Goal: Information Seeking & Learning: Find specific fact

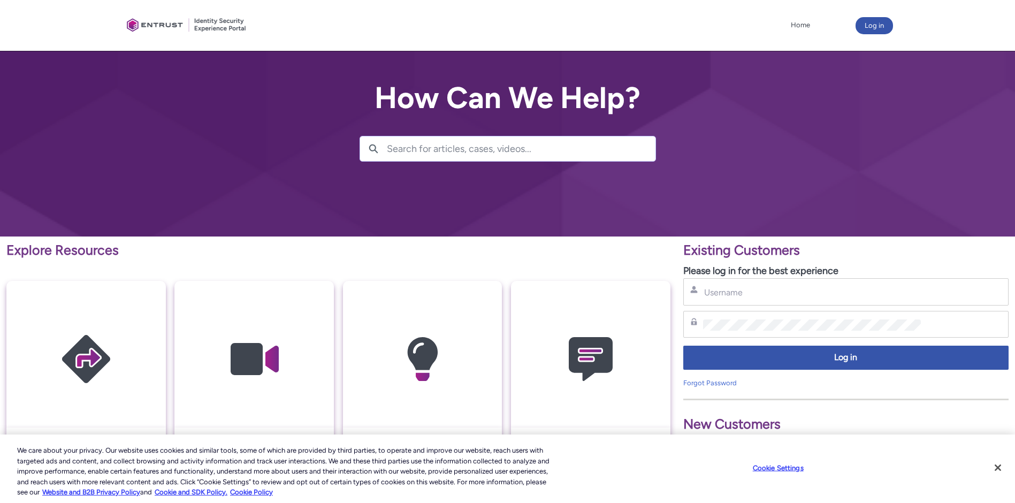
click at [473, 148] on input "Search for articles, cases, videos..." at bounding box center [521, 148] width 269 height 25
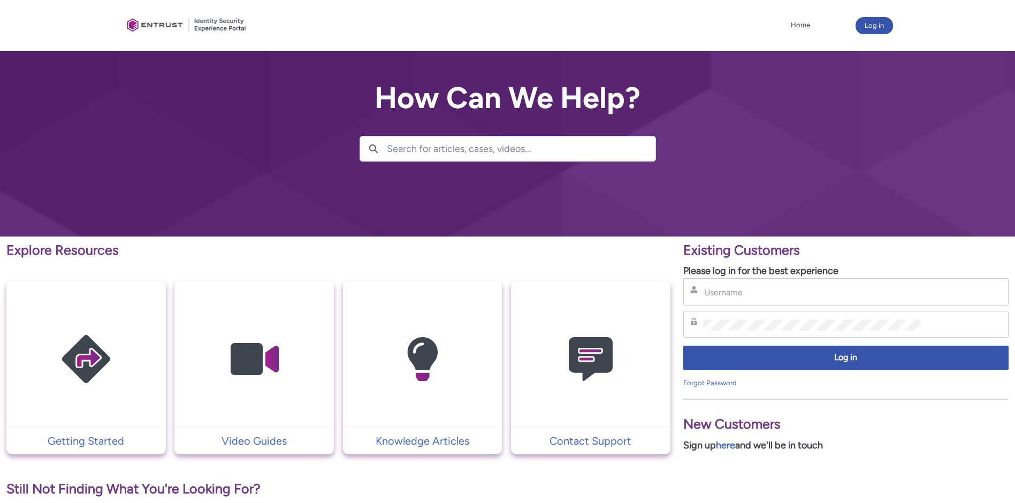
click at [489, 151] on input "Search for articles, cases, videos..." at bounding box center [521, 148] width 269 height 25
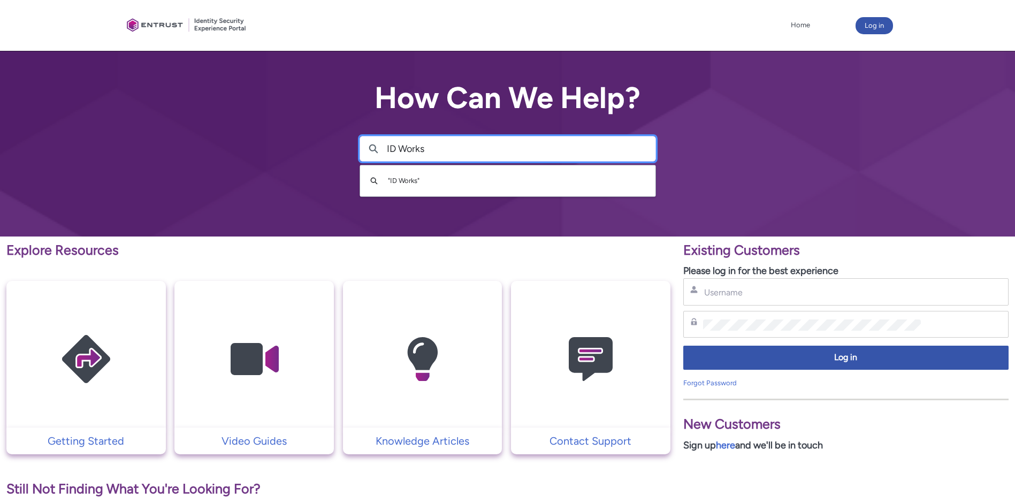
type input "ID Works"
